Goal: Information Seeking & Learning: Understand process/instructions

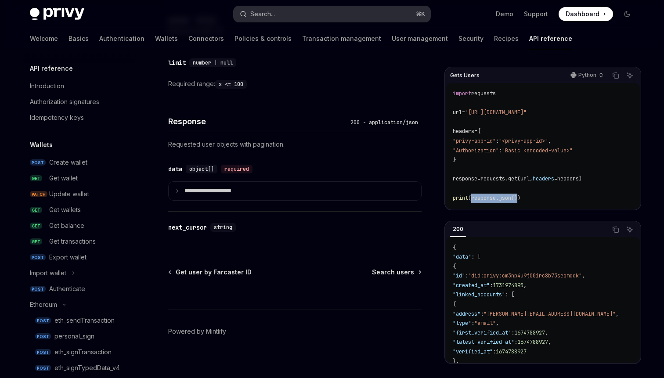
scroll to position [297, 2]
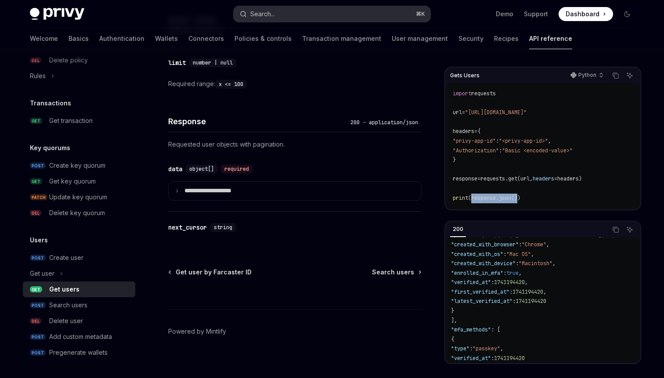
click at [266, 6] on button "Search... ⌘ K" at bounding box center [332, 14] width 197 height 16
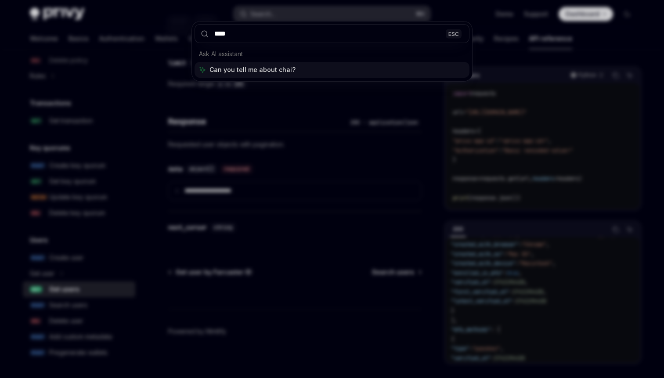
type input "*****"
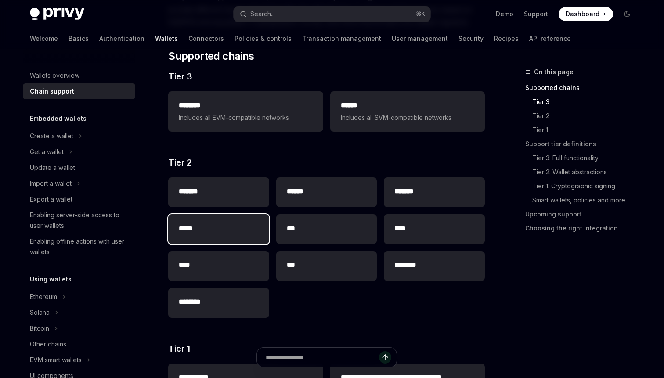
scroll to position [112, 0]
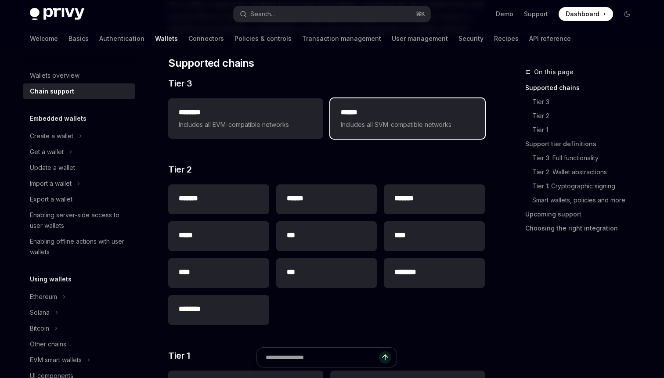
click at [354, 111] on h2 "******" at bounding box center [408, 112] width 134 height 11
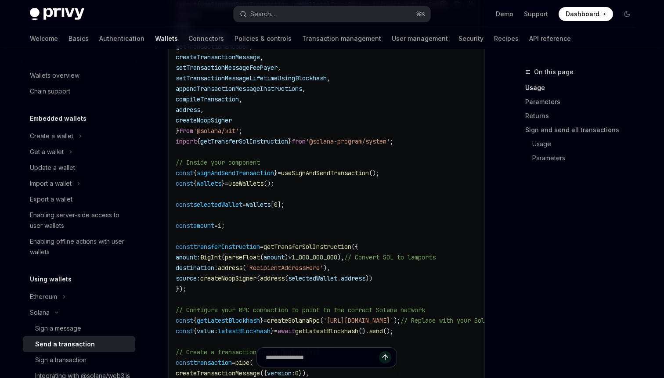
scroll to position [516, 0]
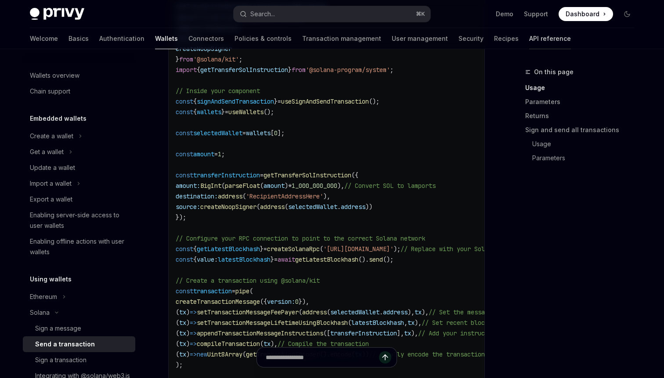
click at [529, 35] on link "API reference" at bounding box center [550, 38] width 42 height 21
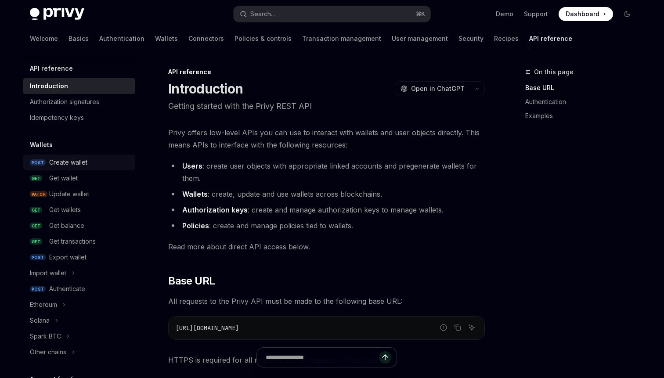
click at [60, 161] on div "Create wallet" at bounding box center [68, 162] width 38 height 11
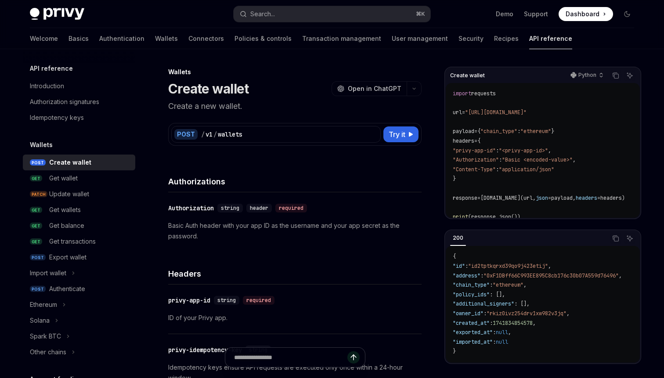
scroll to position [11, 0]
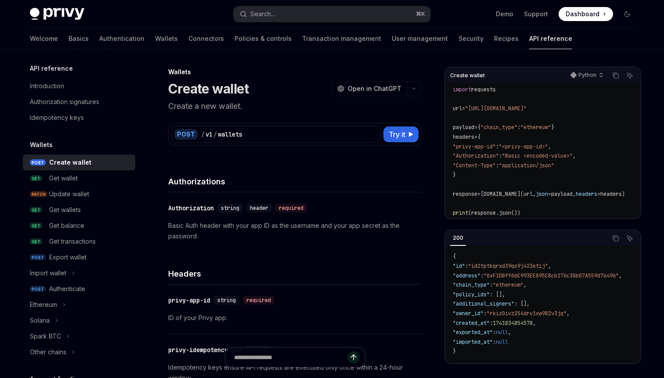
click at [551, 124] on span ""ethereum"" at bounding box center [536, 127] width 31 height 7
click at [387, 141] on button "Try it" at bounding box center [400, 135] width 35 height 16
type textarea "*"
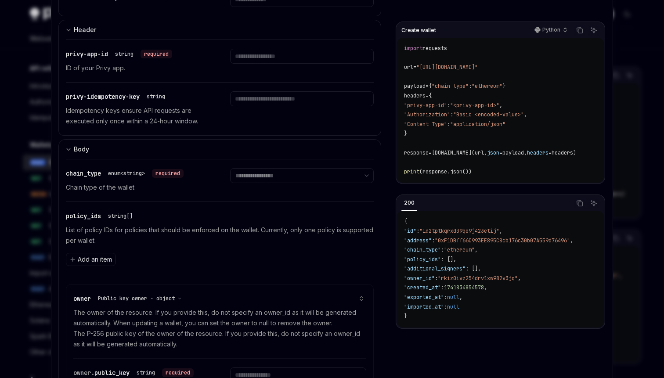
scroll to position [168, 0]
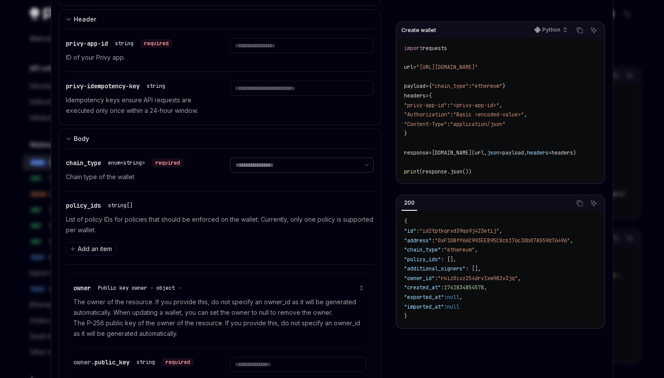
click at [284, 161] on select "**********" at bounding box center [301, 165] width 143 height 15
select select "********"
click at [230, 158] on select "**********" at bounding box center [301, 165] width 143 height 15
click at [621, 142] on div at bounding box center [332, 189] width 664 height 378
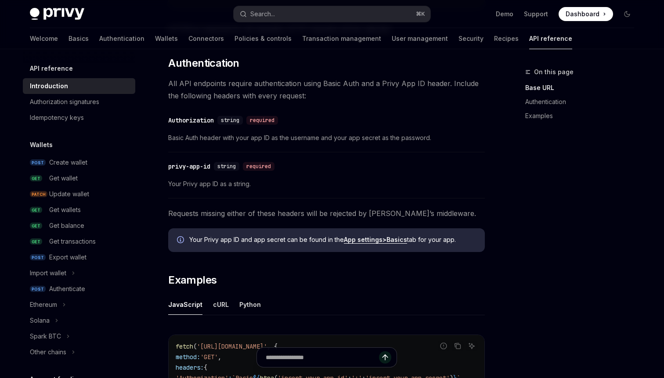
scroll to position [339, 0]
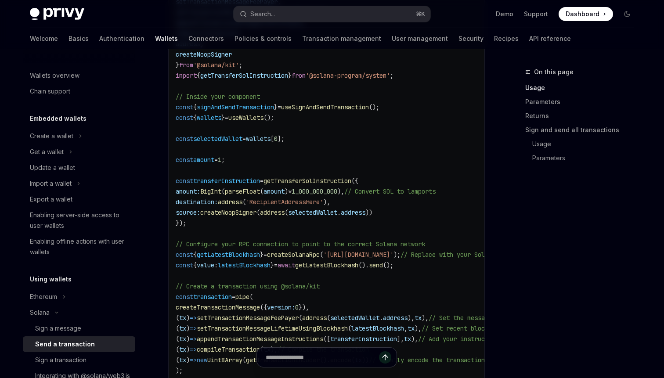
scroll to position [516, 0]
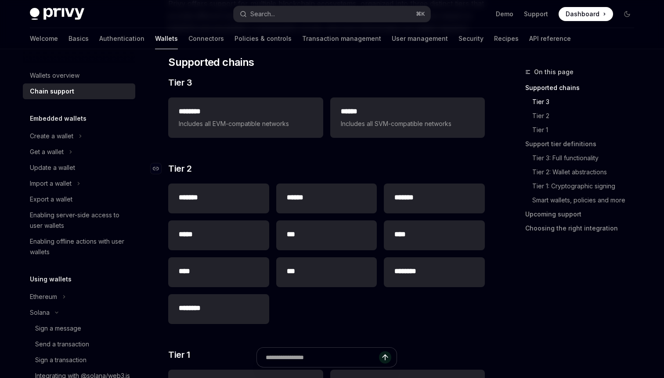
scroll to position [112, 0]
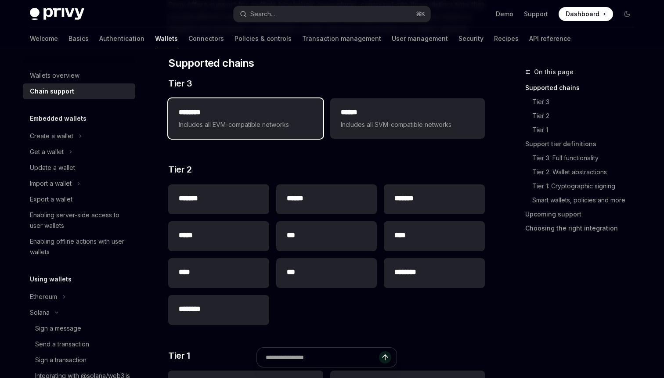
click at [298, 123] on span "Includes all EVM-compatible networks" at bounding box center [246, 124] width 134 height 11
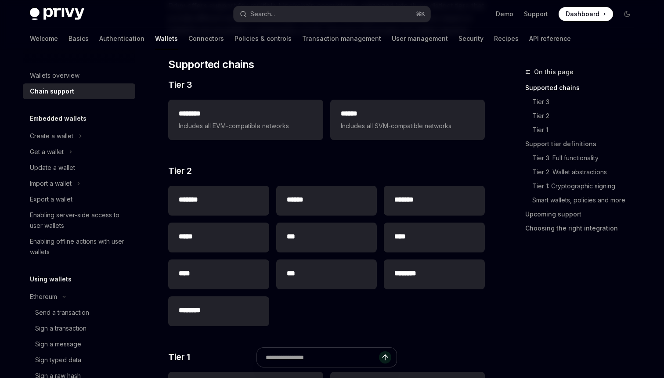
scroll to position [112, 0]
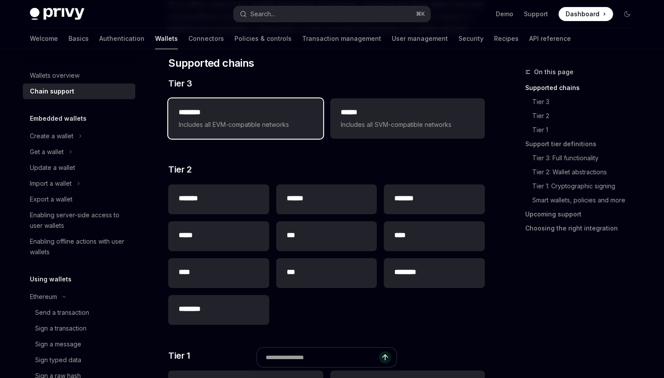
click at [231, 118] on div "******** Includes all EVM-compatible networks" at bounding box center [246, 118] width 134 height 23
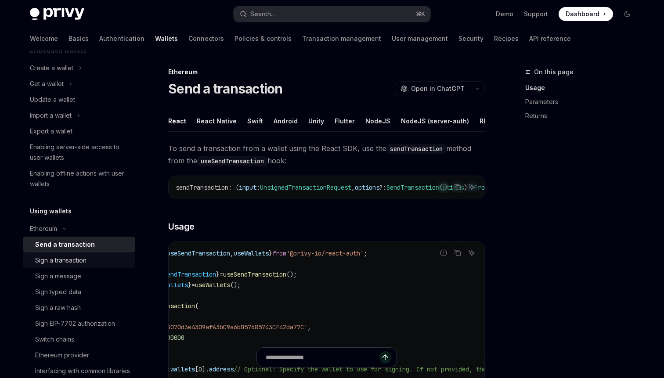
scroll to position [101, 0]
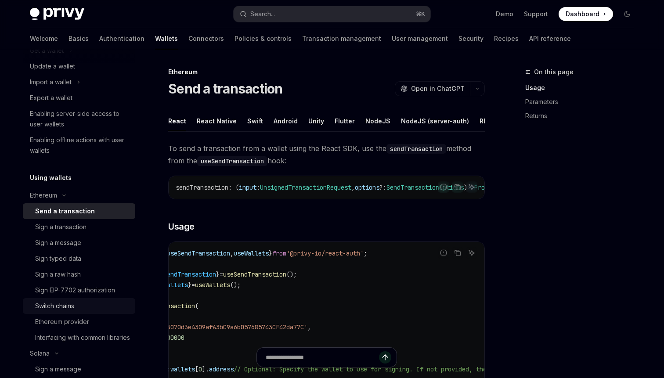
click at [72, 309] on div "Switch chains" at bounding box center [54, 306] width 39 height 11
type textarea "*"
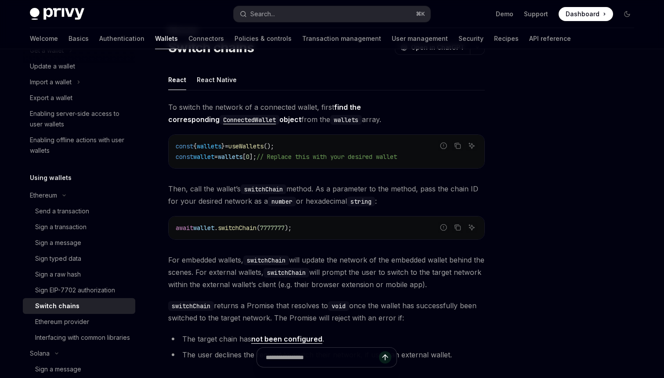
scroll to position [64, 0]
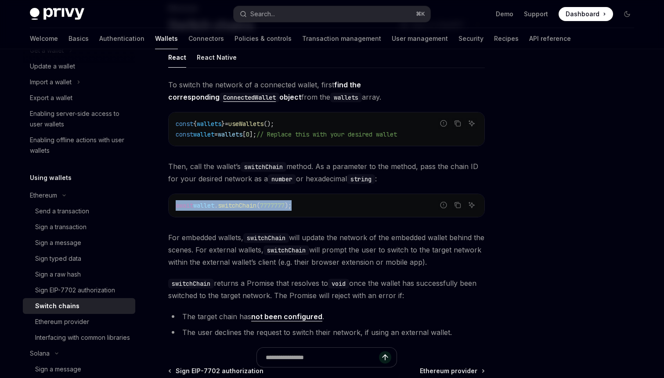
drag, startPoint x: 392, startPoint y: 214, endPoint x: 174, endPoint y: 203, distance: 217.7
click at [174, 203] on div "await wallet . switchChain ( 7777777 );" at bounding box center [327, 205] width 316 height 23
click at [277, 207] on span "7777777" at bounding box center [272, 206] width 25 height 8
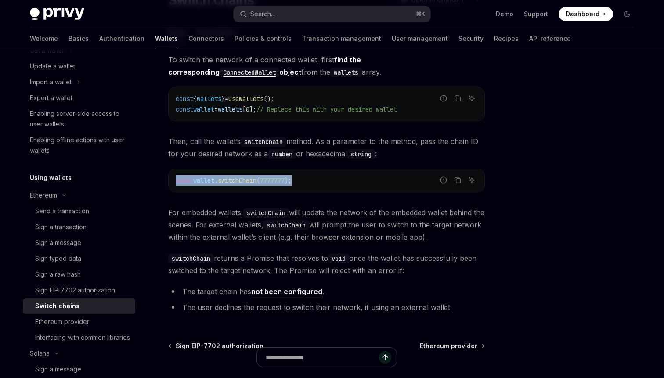
drag, startPoint x: 304, startPoint y: 181, endPoint x: 162, endPoint y: 181, distance: 141.4
click at [162, 181] on div "Ethereum Switch chains OpenAI Open in ChatGPT OpenAI Open in ChatGPT React Reac…" at bounding box center [244, 218] width 485 height 481
click at [324, 181] on code "await wallet . switchChain ( 7777777 );" at bounding box center [327, 180] width 302 height 11
drag, startPoint x: 324, startPoint y: 181, endPoint x: 163, endPoint y: 181, distance: 160.3
click at [163, 181] on div "Ethereum Switch chains OpenAI Open in ChatGPT OpenAI Open in ChatGPT React Reac…" at bounding box center [244, 218] width 485 height 481
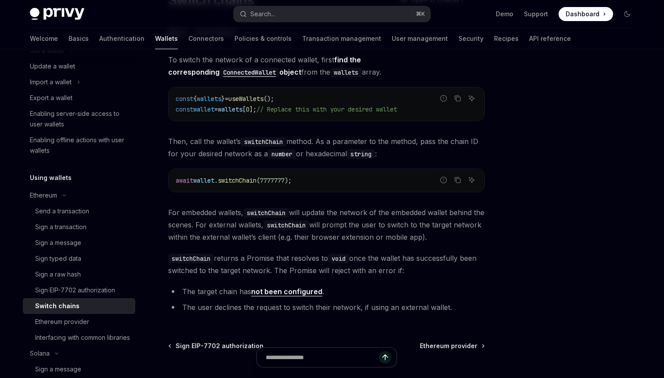
click at [257, 179] on span "switchChain" at bounding box center [237, 181] width 39 height 8
drag, startPoint x: 264, startPoint y: 179, endPoint x: 328, endPoint y: 179, distance: 64.6
click at [328, 179] on code "await wallet . switchChain ( 7777777 );" at bounding box center [327, 180] width 302 height 11
drag, startPoint x: 328, startPoint y: 179, endPoint x: 173, endPoint y: 174, distance: 155.2
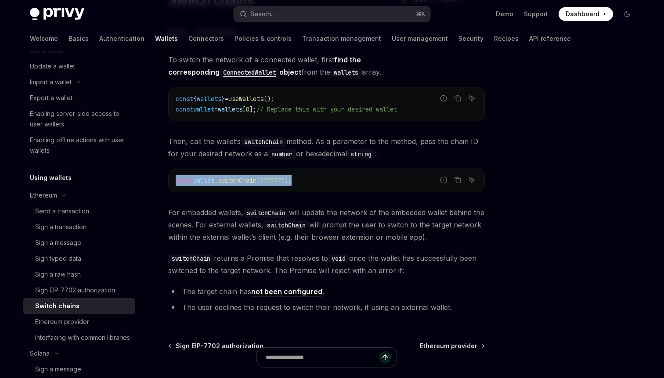
click at [173, 174] on div "await wallet . switchChain ( 7777777 );" at bounding box center [327, 180] width 316 height 23
click at [462, 181] on button "Copy the contents from the code block" at bounding box center [457, 179] width 11 height 11
copy span "await wallet . switchChain ( 7777777 );"
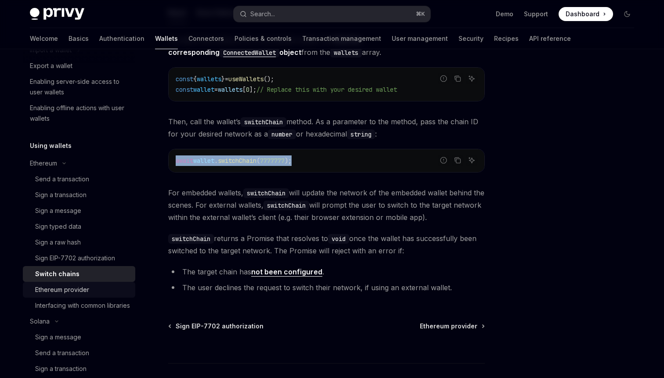
scroll to position [134, 0]
click at [65, 277] on div "Switch chains" at bounding box center [57, 273] width 44 height 11
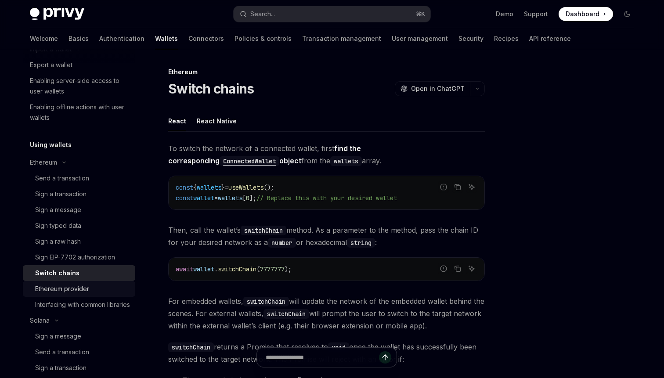
click at [61, 286] on div "Ethereum provider" at bounding box center [62, 289] width 54 height 11
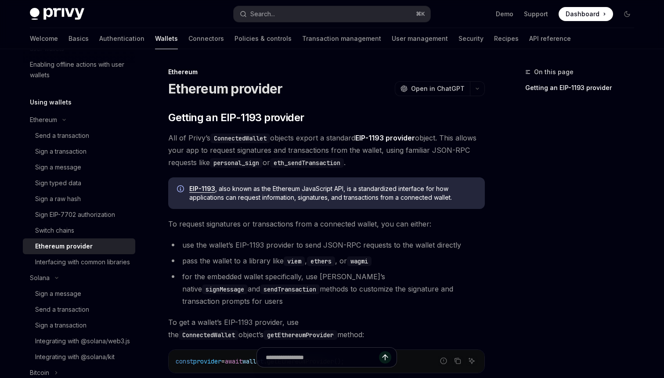
scroll to position [180, 0]
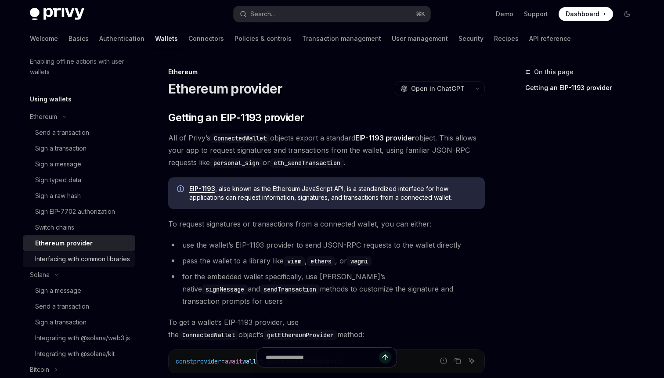
click at [100, 264] on div "Interfacing with common libraries" at bounding box center [82, 259] width 95 height 11
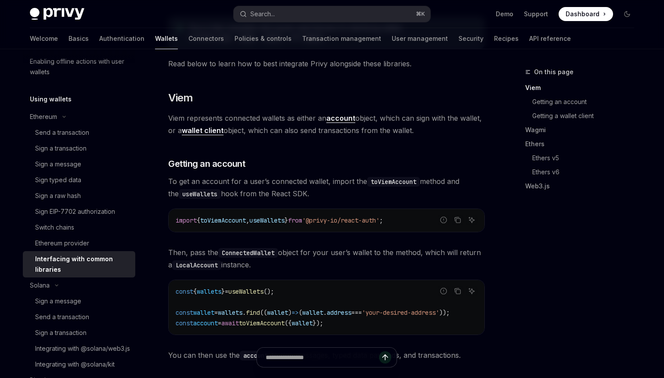
scroll to position [138, 0]
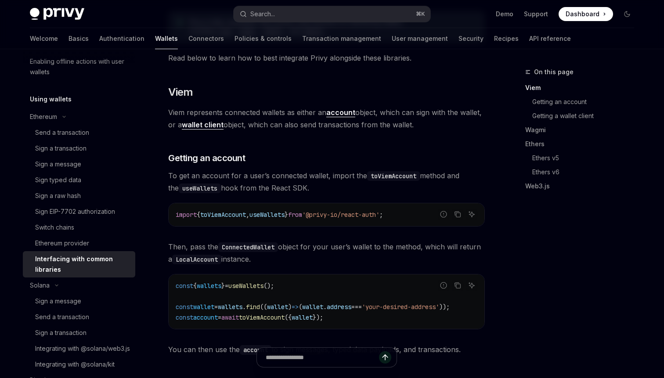
drag, startPoint x: 194, startPoint y: 168, endPoint x: 292, endPoint y: 168, distance: 98.0
drag, startPoint x: 284, startPoint y: 175, endPoint x: 333, endPoint y: 175, distance: 49.6
click at [333, 175] on span "To get an account for a user’s connected wallet, import the toViemAccount metho…" at bounding box center [326, 182] width 317 height 25
drag, startPoint x: 275, startPoint y: 187, endPoint x: 300, endPoint y: 189, distance: 25.1
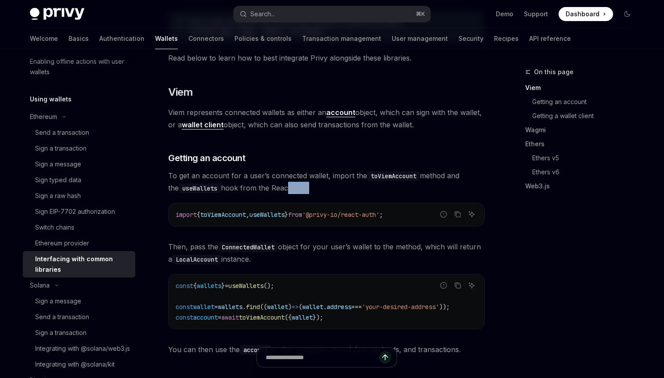
click at [297, 189] on span "To get an account for a user’s connected wallet, import the toViemAccount metho…" at bounding box center [326, 182] width 317 height 25
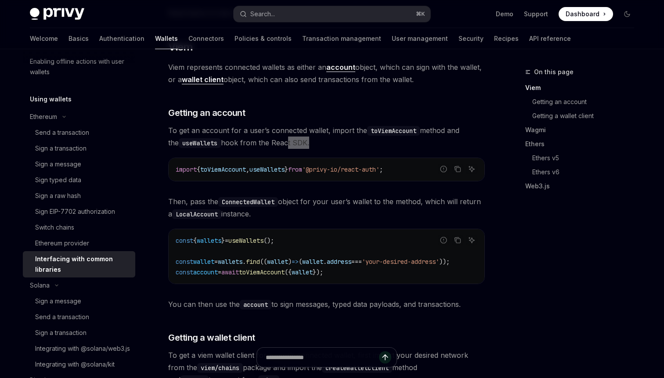
scroll to position [199, 0]
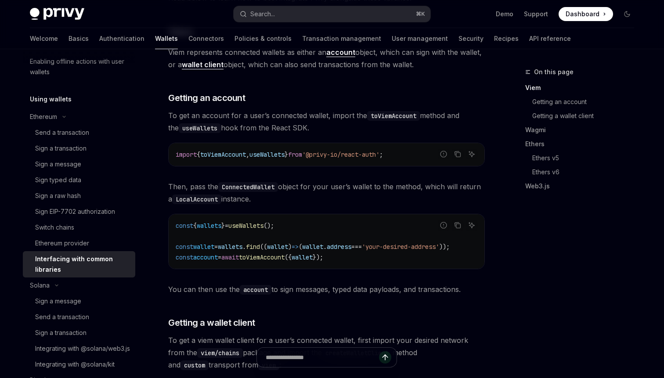
click at [213, 155] on span "toViemAccount" at bounding box center [223, 155] width 46 height 8
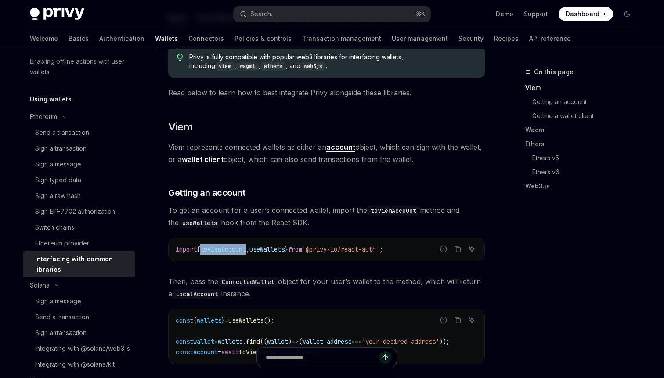
scroll to position [101, 0]
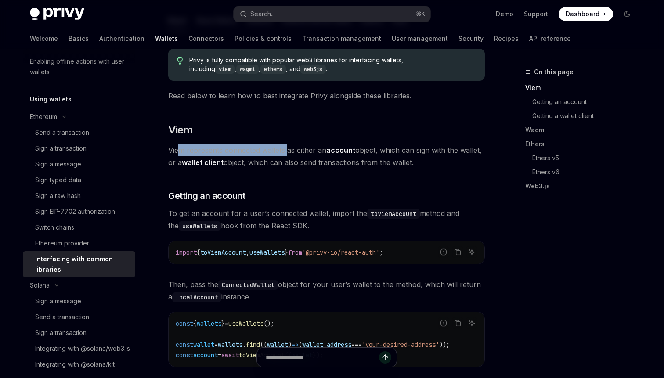
drag, startPoint x: 178, startPoint y: 147, endPoint x: 286, endPoint y: 146, distance: 108.1
click at [287, 146] on span "Viem represents connected wallets as either an account object, which can sign w…" at bounding box center [326, 156] width 317 height 25
drag, startPoint x: 376, startPoint y: 148, endPoint x: 430, endPoint y: 153, distance: 53.4
click at [430, 153] on span "Viem represents connected wallets as either an account object, which can sign w…" at bounding box center [326, 156] width 317 height 25
drag, startPoint x: 237, startPoint y: 166, endPoint x: 297, endPoint y: 166, distance: 60.6
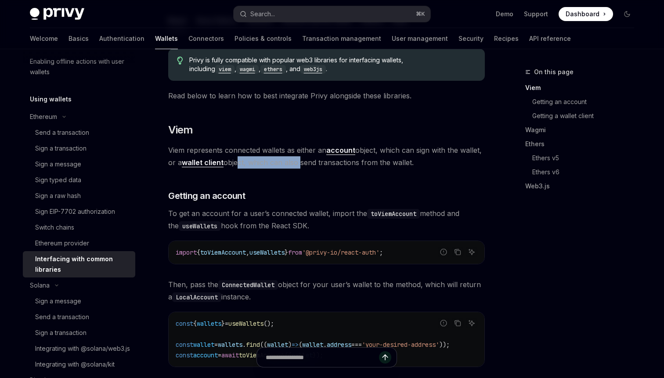
click at [299, 166] on span "Viem represents connected wallets as either an account object, which can sign w…" at bounding box center [326, 156] width 317 height 25
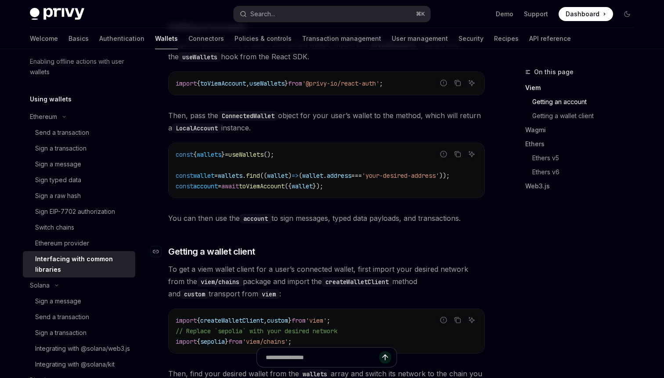
scroll to position [271, 0]
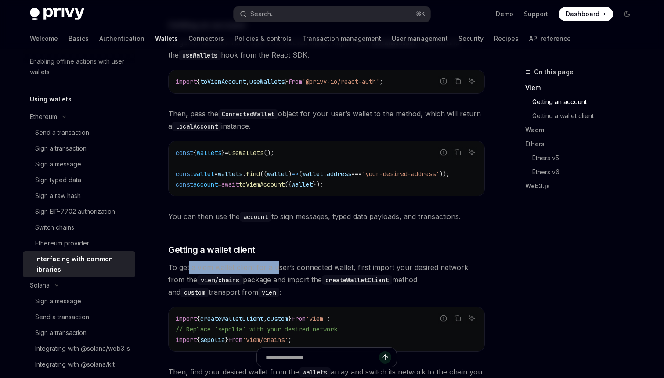
drag, startPoint x: 190, startPoint y: 268, endPoint x: 279, endPoint y: 270, distance: 89.6
click at [279, 270] on span "To get a viem wallet client for a user’s connected wallet, first import your de…" at bounding box center [326, 279] width 317 height 37
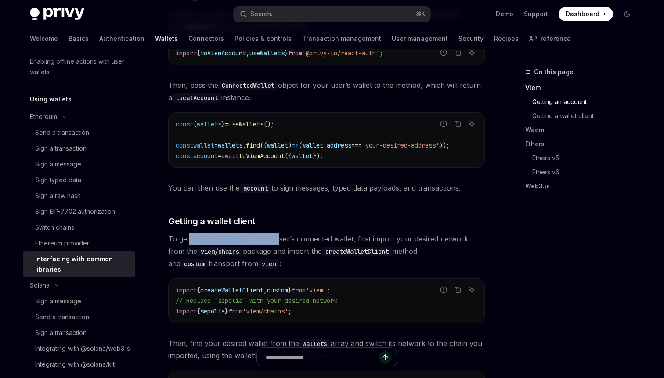
scroll to position [307, 0]
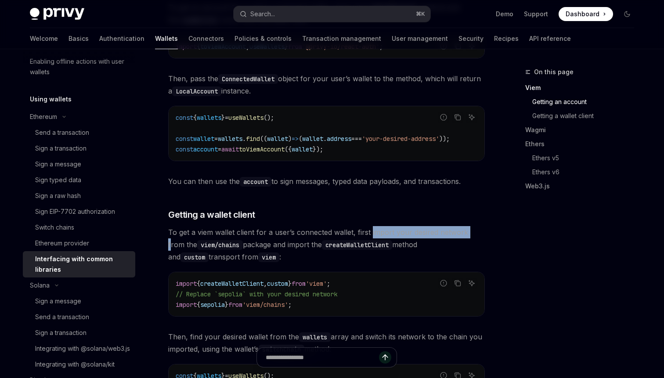
drag, startPoint x: 371, startPoint y: 235, endPoint x: 470, endPoint y: 240, distance: 99.0
click at [470, 240] on span "To get a viem wallet client for a user’s connected wallet, first import your de…" at bounding box center [326, 244] width 317 height 37
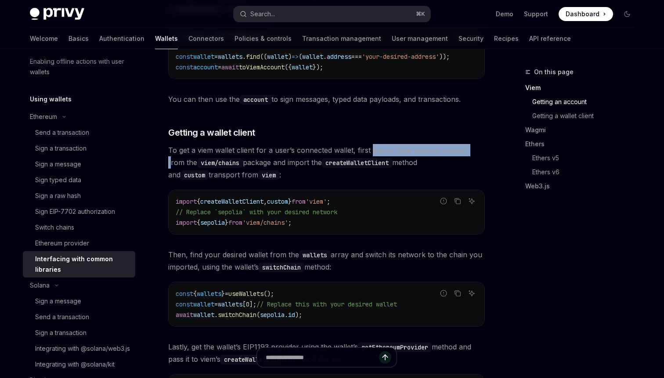
scroll to position [392, 0]
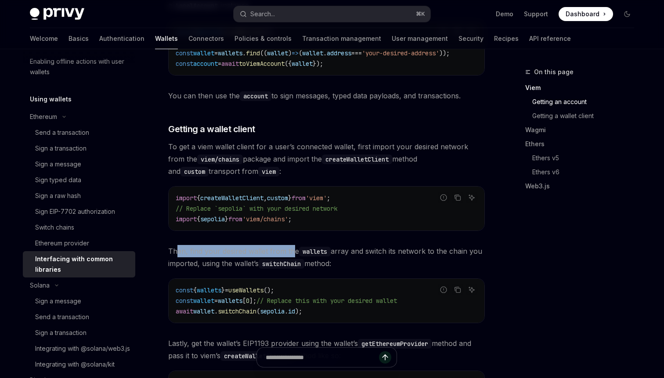
drag, startPoint x: 177, startPoint y: 250, endPoint x: 289, endPoint y: 250, distance: 112.0
click at [291, 250] on span "Then, find your desired wallet from the wallets array and switch its network to…" at bounding box center [326, 257] width 317 height 25
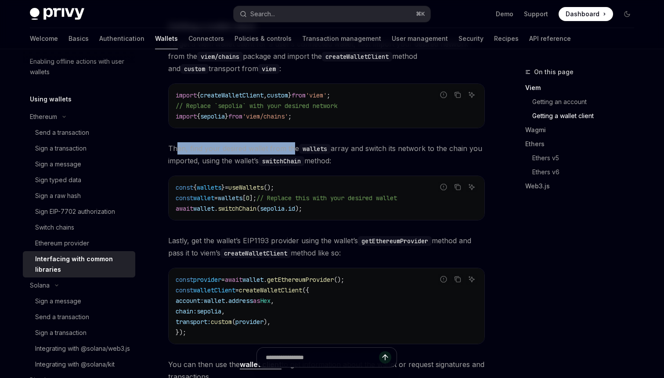
scroll to position [500, 0]
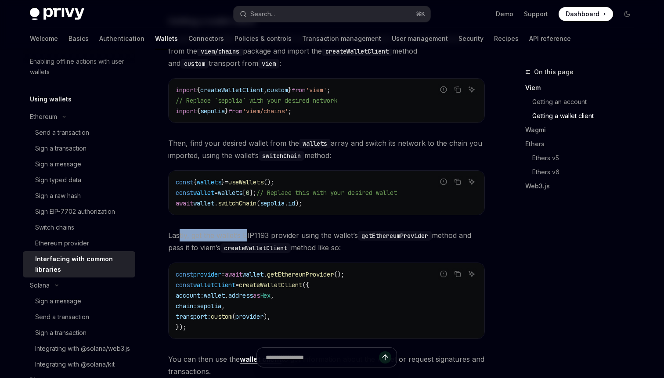
drag, startPoint x: 180, startPoint y: 238, endPoint x: 246, endPoint y: 237, distance: 65.9
click at [246, 237] on span "Lastly, get the wallet’s EIP1193 provider using the wallet’s getEthereumProvide…" at bounding box center [326, 241] width 317 height 25
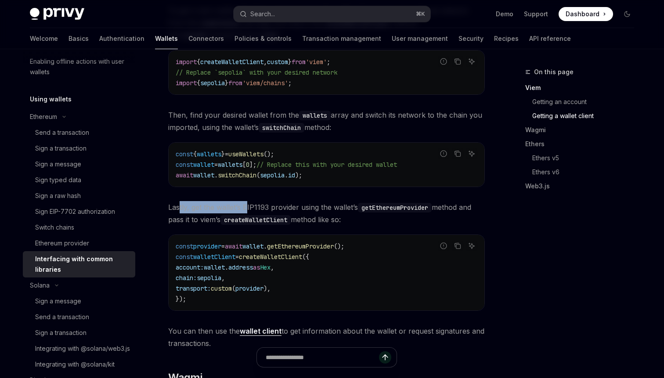
scroll to position [531, 0]
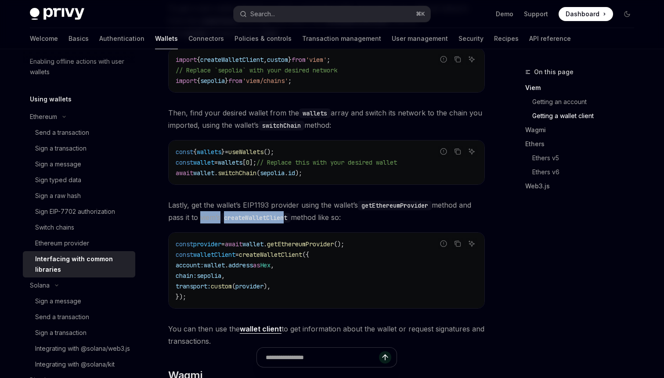
drag, startPoint x: 199, startPoint y: 221, endPoint x: 291, endPoint y: 223, distance: 92.3
click at [291, 223] on span "Lastly, get the wallet’s EIP1193 provider using the wallet’s getEthereumProvide…" at bounding box center [326, 211] width 317 height 25
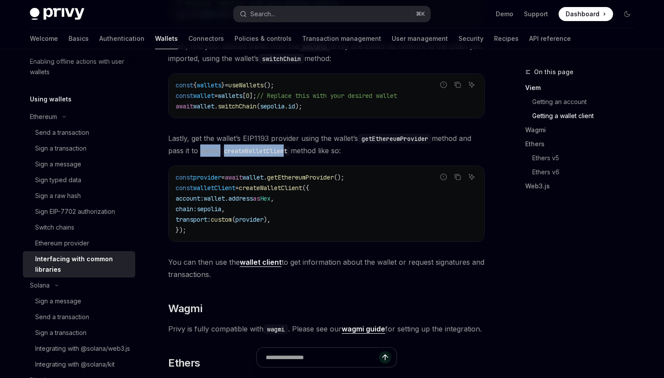
scroll to position [600, 0]
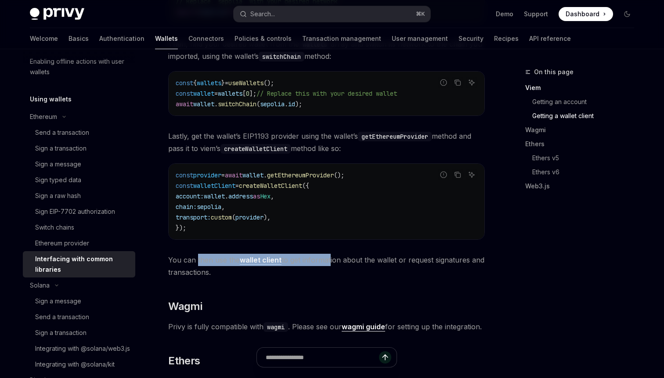
drag, startPoint x: 197, startPoint y: 262, endPoint x: 320, endPoint y: 261, distance: 123.0
click at [329, 262] on span "You can then use the wallet client to get information about the wallet or reque…" at bounding box center [326, 266] width 317 height 25
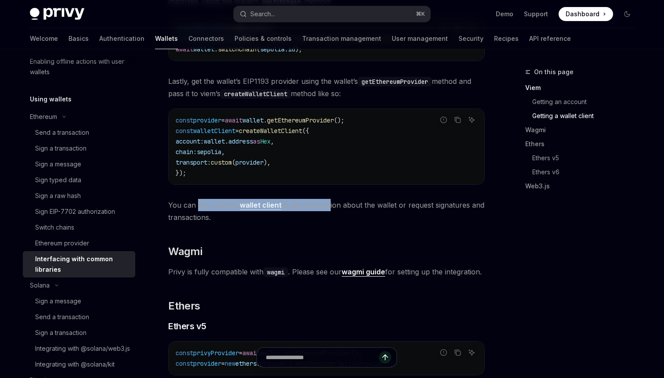
scroll to position [655, 0]
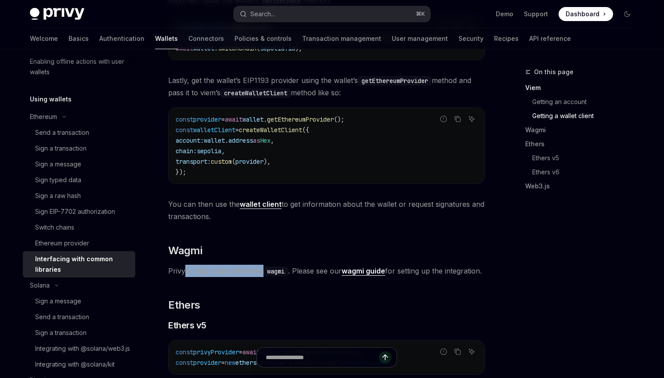
drag, startPoint x: 185, startPoint y: 269, endPoint x: 256, endPoint y: 269, distance: 70.3
click at [260, 269] on span "Privy is fully compatible with wagmi . Please see our wagmi guide for setting u…" at bounding box center [326, 271] width 317 height 12
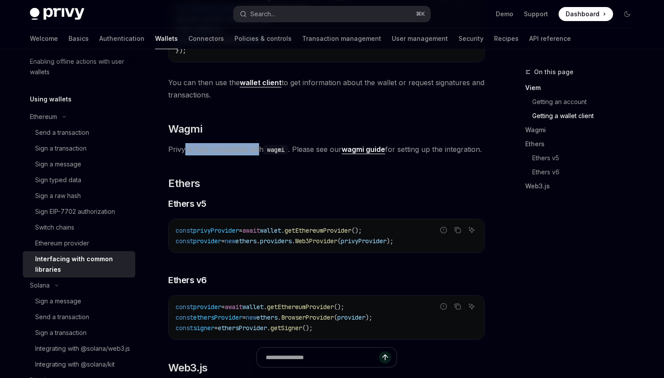
scroll to position [778, 0]
click at [376, 151] on strong "wagmi guide" at bounding box center [363, 148] width 43 height 9
type textarea "*"
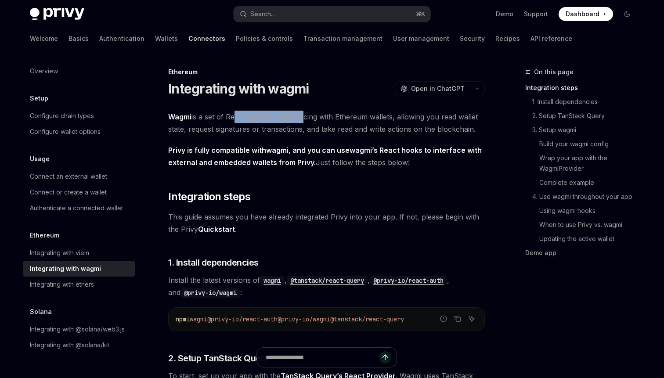
drag, startPoint x: 233, startPoint y: 114, endPoint x: 293, endPoint y: 114, distance: 59.3
click at [297, 114] on span "Wagmi is a set of React hooks for interfacing with Ethereum wallets, allowing y…" at bounding box center [326, 123] width 317 height 25
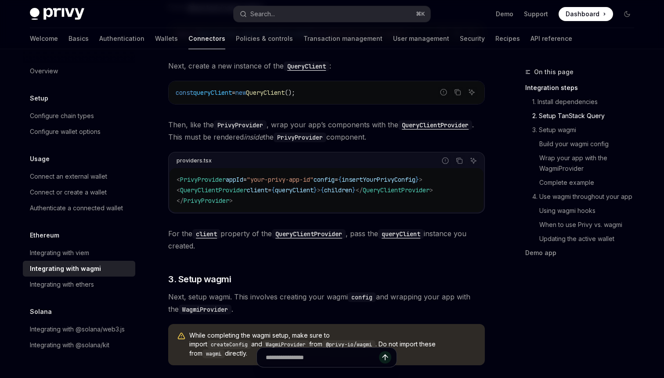
scroll to position [368, 0]
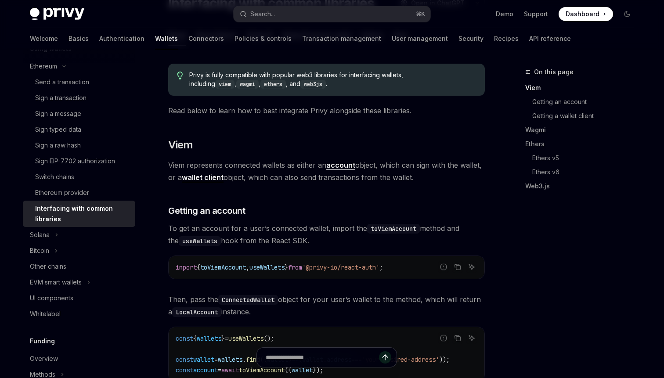
scroll to position [100, 0]
